Goal: Task Accomplishment & Management: Complete application form

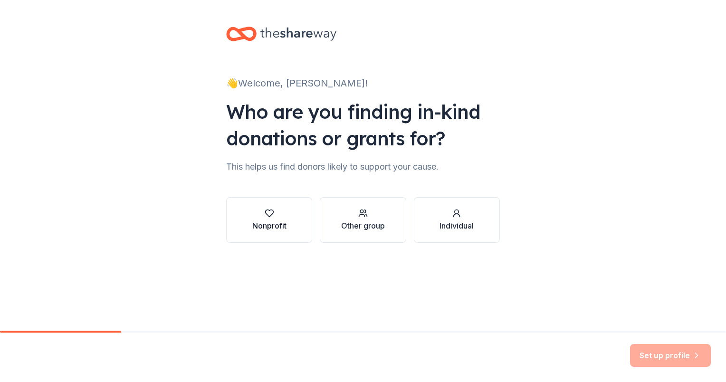
click at [266, 218] on icon "button" at bounding box center [270, 214] width 10 height 10
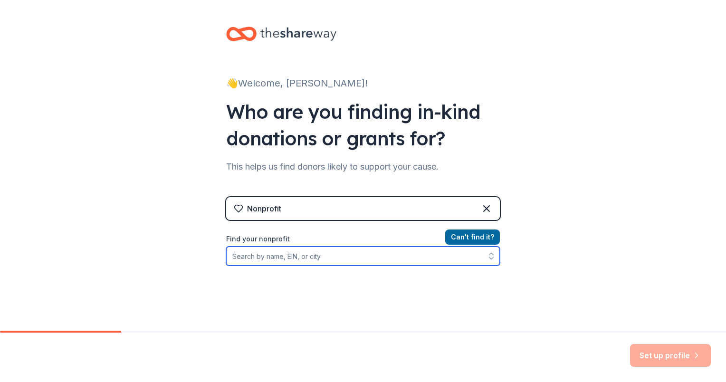
click at [232, 258] on input "Find your nonprofit" at bounding box center [363, 256] width 274 height 19
type input "c"
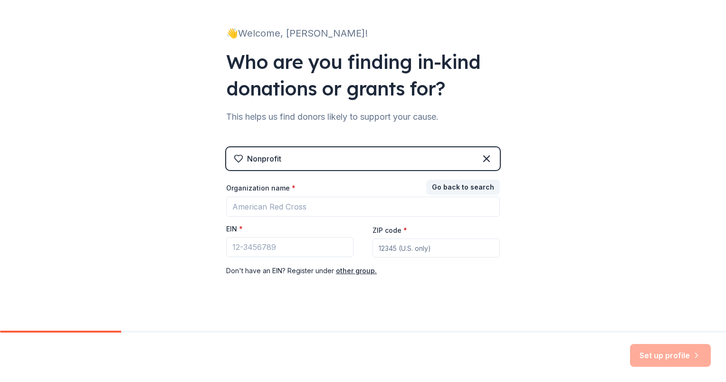
scroll to position [60, 0]
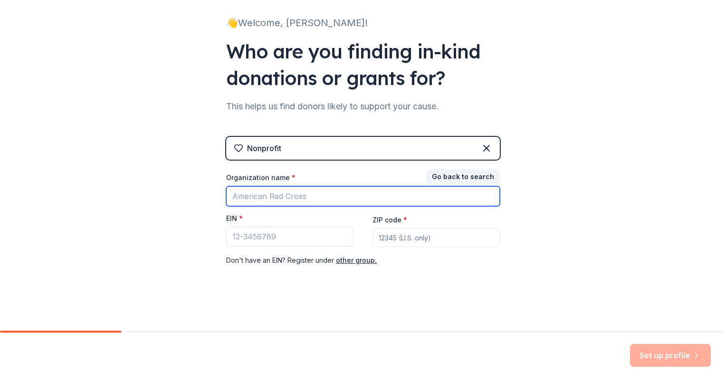
drag, startPoint x: 304, startPoint y: 193, endPoint x: 244, endPoint y: 203, distance: 60.7
click at [244, 203] on input "Organization name *" at bounding box center [363, 196] width 274 height 20
click at [232, 195] on input "corner stone community outreach" at bounding box center [363, 196] width 274 height 20
click at [259, 196] on input "Corner stone community outreach" at bounding box center [363, 196] width 274 height 20
click at [281, 197] on input "Corner Stone community outreach" at bounding box center [363, 196] width 274 height 20
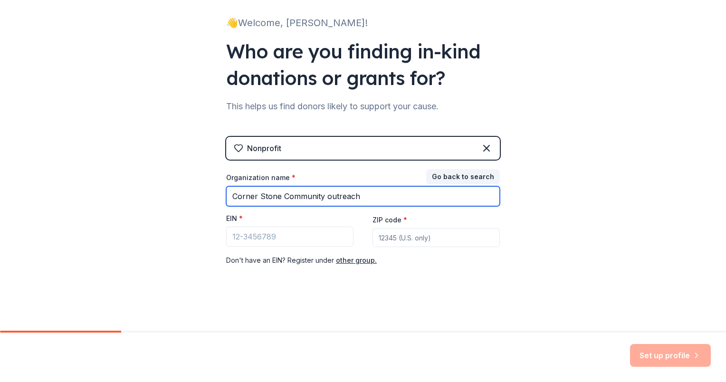
click at [325, 196] on input "Corner Stone Community outreach" at bounding box center [363, 196] width 274 height 20
type input "Corner Stone Community Outreach"
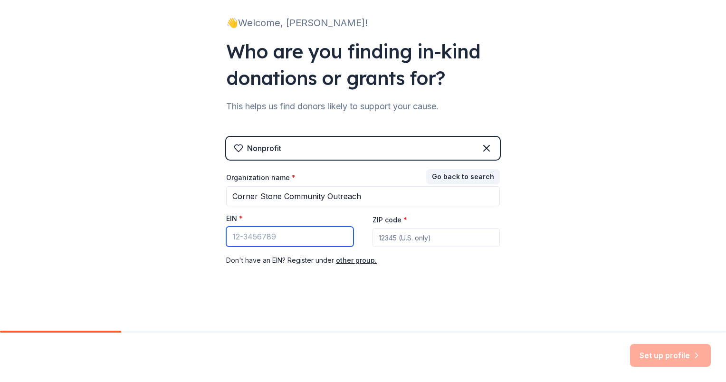
click at [236, 236] on input "EIN *" at bounding box center [289, 237] width 127 height 20
type input "[US_EMPLOYER_IDENTIFICATION_NUMBER]"
click at [378, 238] on input "ZIP code *" at bounding box center [436, 237] width 127 height 19
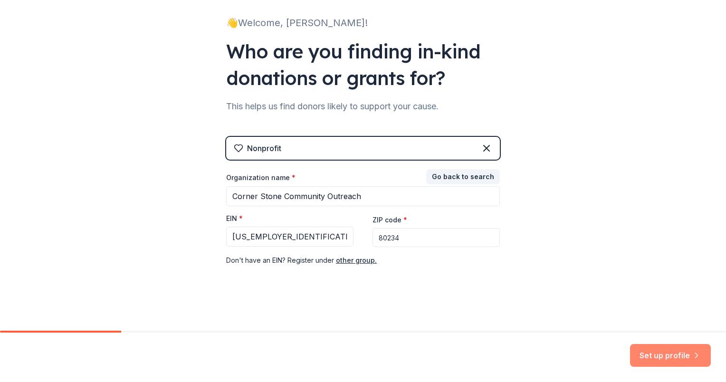
type input "80234"
click at [652, 350] on button "Set up profile" at bounding box center [670, 355] width 81 height 23
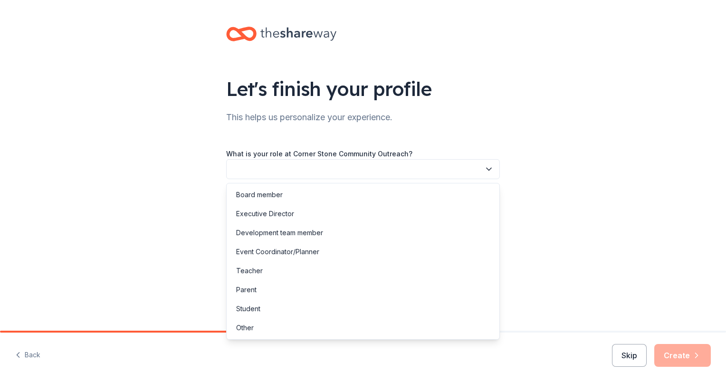
click at [490, 166] on icon "button" at bounding box center [489, 169] width 10 height 10
click at [274, 232] on div "Development team member" at bounding box center [279, 232] width 87 height 11
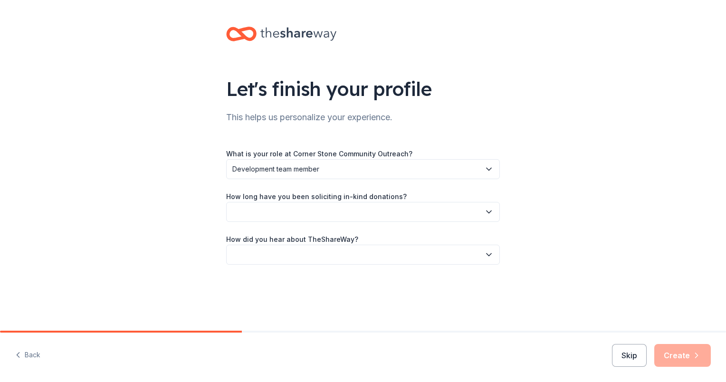
click at [491, 210] on icon "button" at bounding box center [489, 212] width 10 height 10
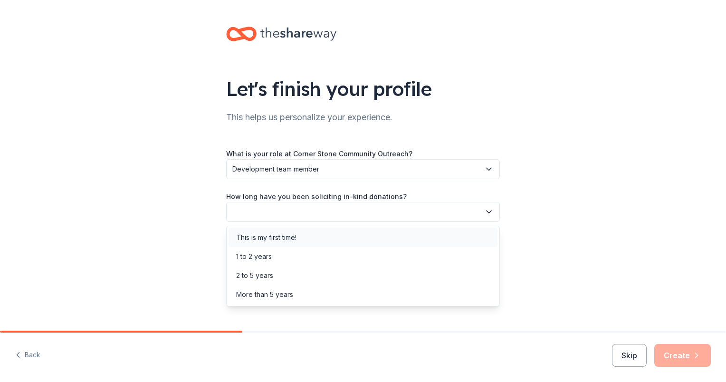
click at [275, 237] on div "This is my first time!" at bounding box center [266, 237] width 60 height 11
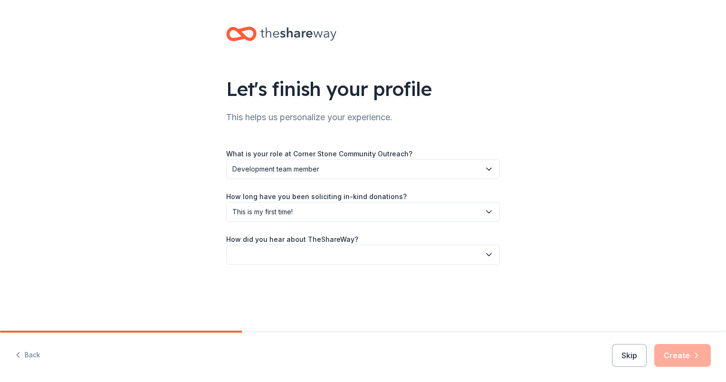
click at [490, 252] on icon "button" at bounding box center [489, 255] width 10 height 10
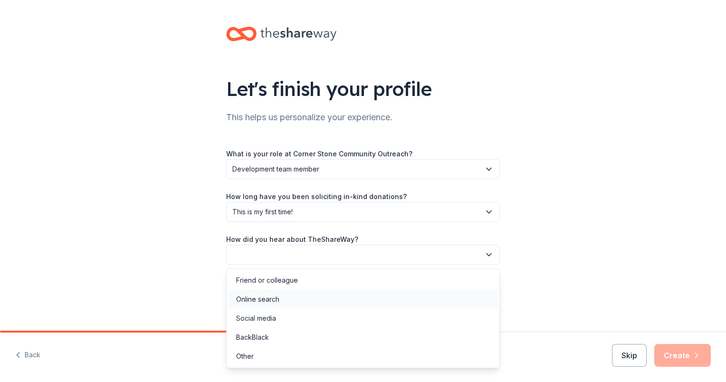
click at [277, 297] on div "Online search" at bounding box center [257, 299] width 43 height 11
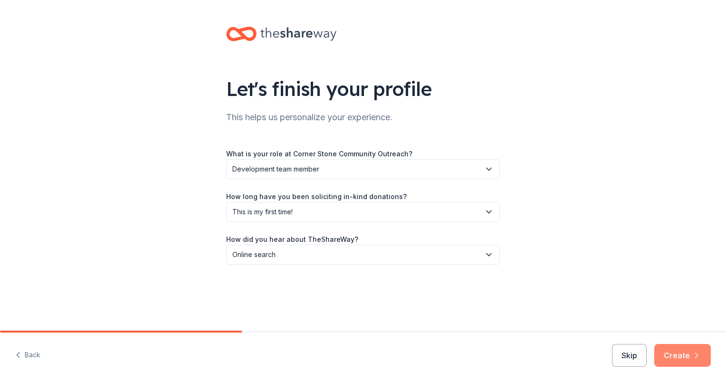
click at [677, 350] on button "Create" at bounding box center [683, 355] width 57 height 23
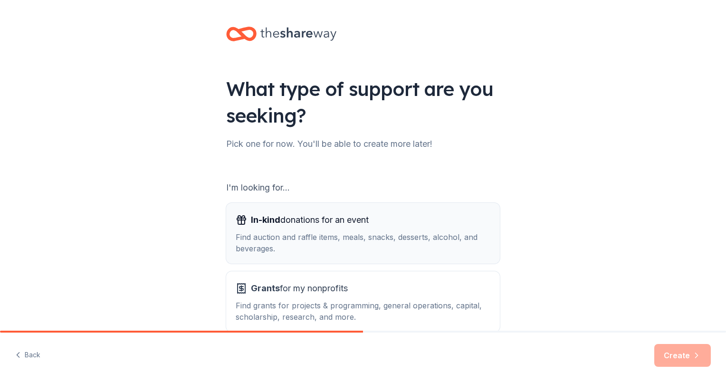
click at [283, 224] on span "In-kind donations for an event" at bounding box center [310, 219] width 118 height 15
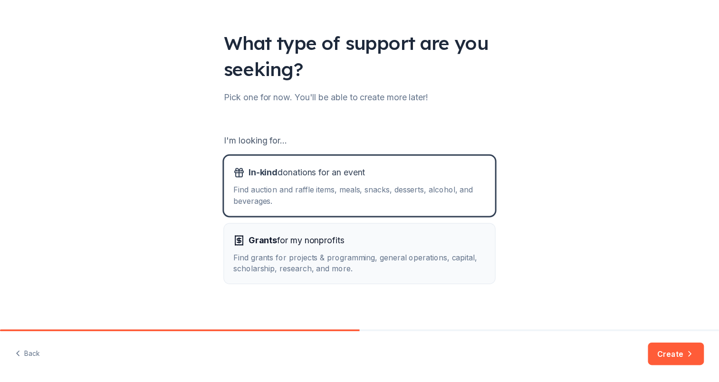
scroll to position [53, 0]
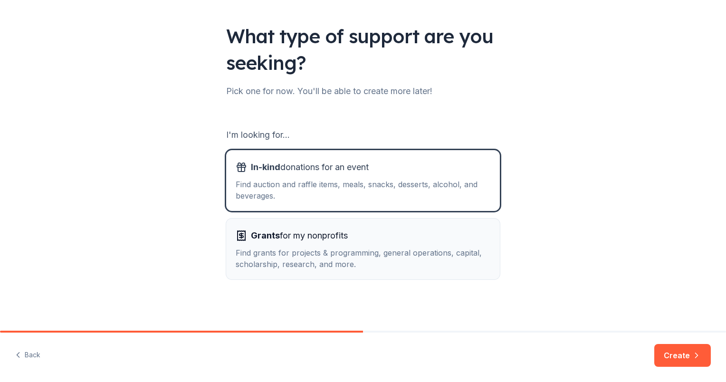
click at [291, 234] on span "Grants for my nonprofits" at bounding box center [299, 235] width 97 height 15
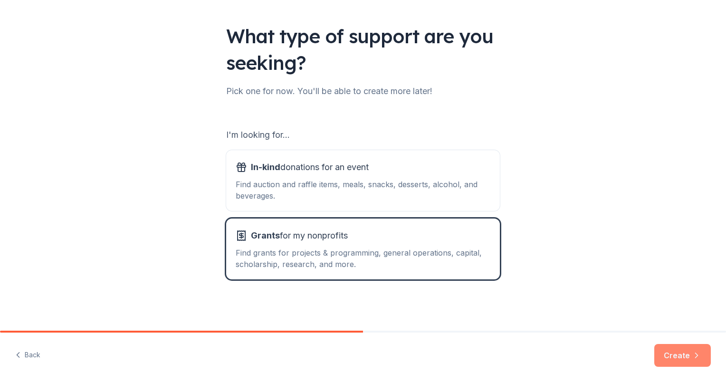
click at [664, 355] on button "Create" at bounding box center [683, 355] width 57 height 23
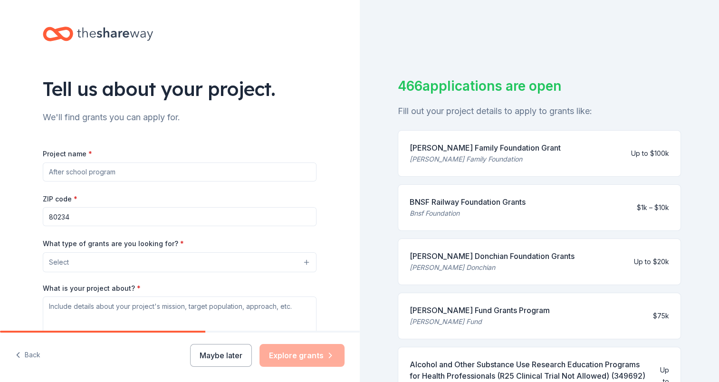
click at [47, 173] on input "Project name *" at bounding box center [180, 172] width 274 height 19
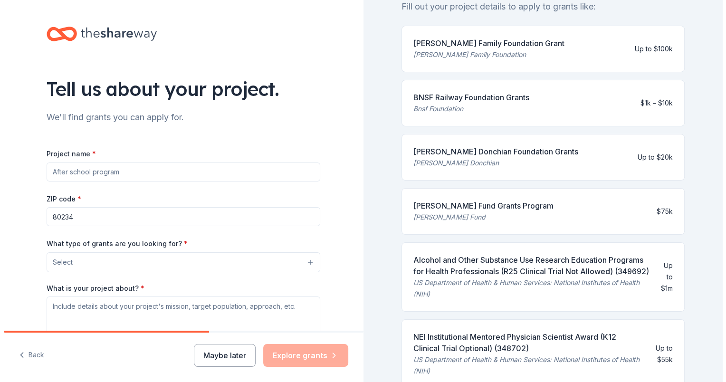
scroll to position [104, 0]
click at [305, 259] on button "Select" at bounding box center [182, 262] width 274 height 20
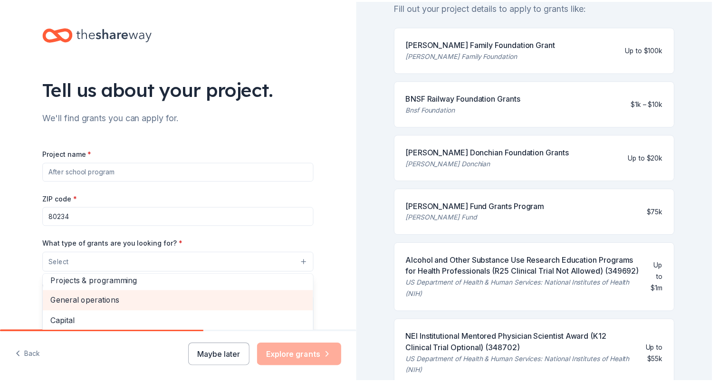
scroll to position [0, 0]
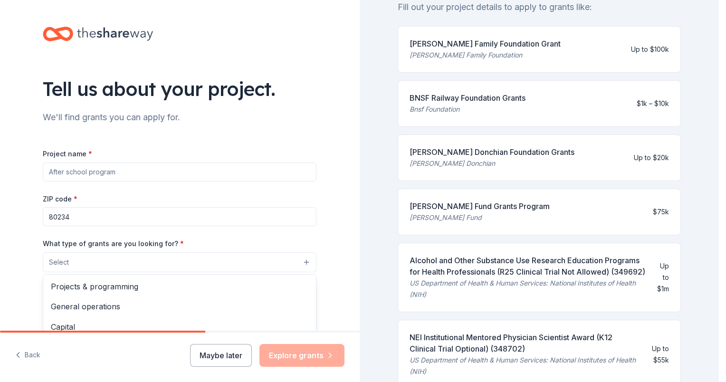
click at [45, 168] on div "Project name * ZIP code * 80234 What type of grants are you looking for? * Sele…" at bounding box center [180, 278] width 274 height 261
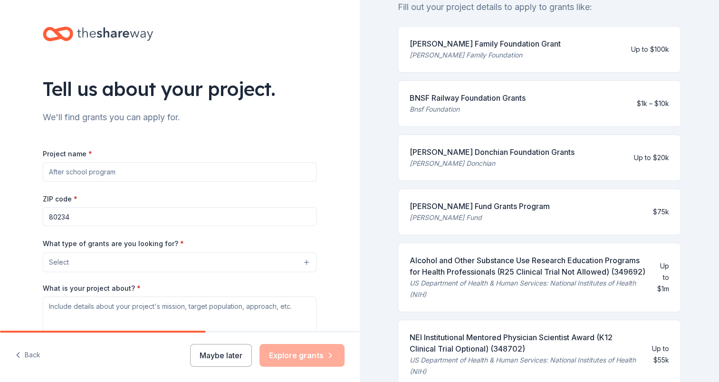
drag, startPoint x: 112, startPoint y: 173, endPoint x: 50, endPoint y: 179, distance: 62.6
click at [50, 179] on input "Project name *" at bounding box center [180, 172] width 274 height 19
click at [220, 352] on button "Maybe later" at bounding box center [221, 355] width 62 height 23
